Goal: Find specific page/section: Find specific page/section

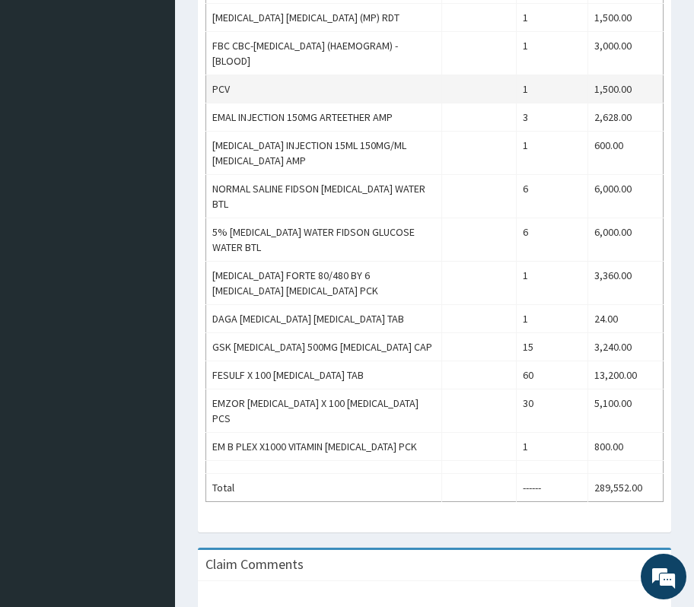
scroll to position [937, 0]
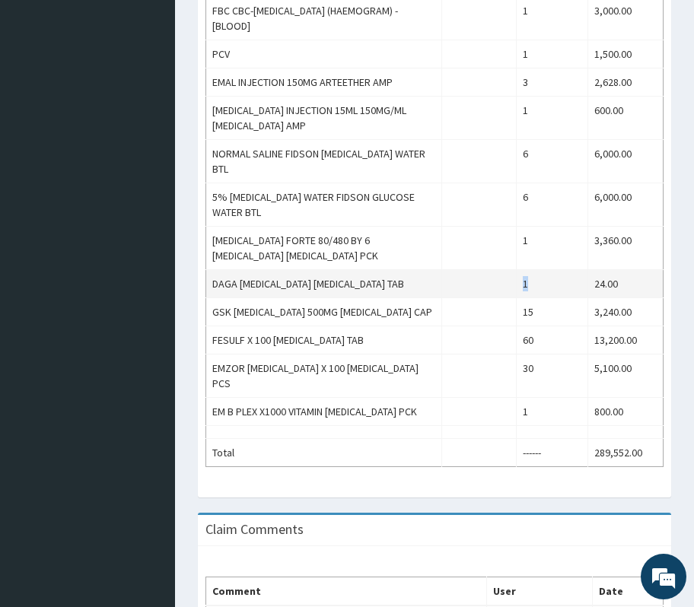
drag, startPoint x: 524, startPoint y: 275, endPoint x: 548, endPoint y: 277, distance: 23.7
click at [548, 277] on td "1" at bounding box center [552, 284] width 72 height 28
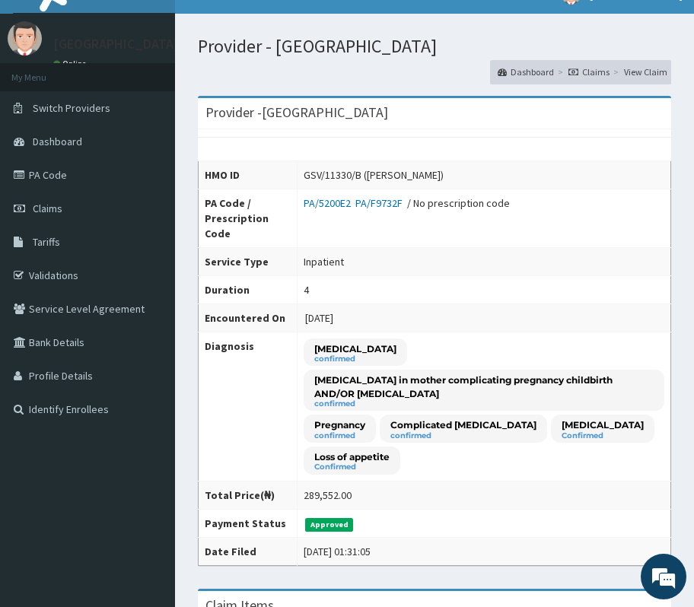
scroll to position [0, 0]
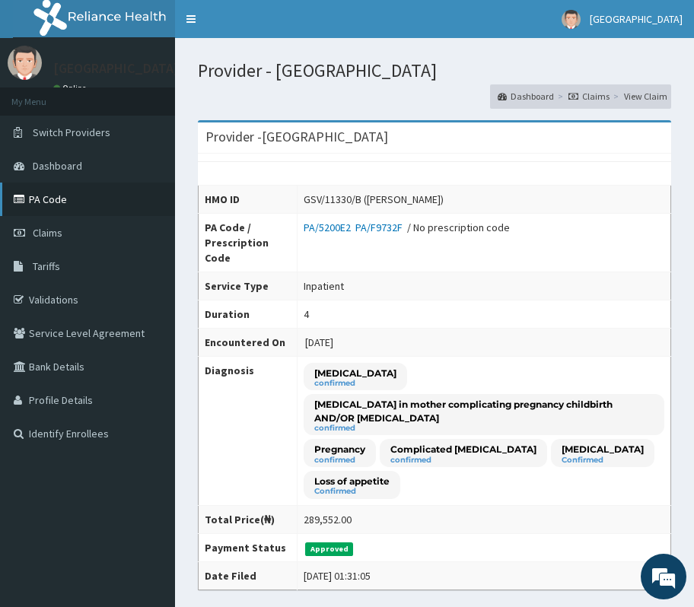
click at [40, 199] on link "PA Code" at bounding box center [87, 199] width 175 height 33
